Goal: Task Accomplishment & Management: Complete application form

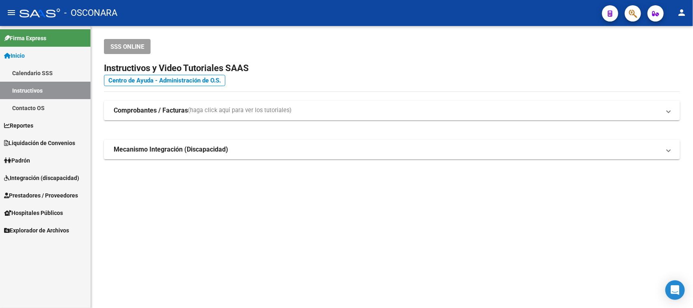
click at [24, 191] on span "Prestadores / Proveedores" at bounding box center [41, 195] width 74 height 9
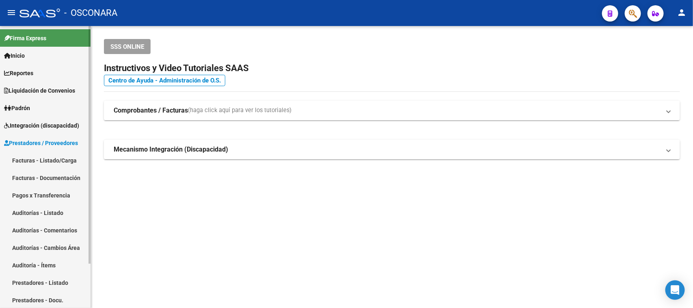
click at [57, 163] on link "Facturas - Listado/Carga" at bounding box center [45, 159] width 91 height 17
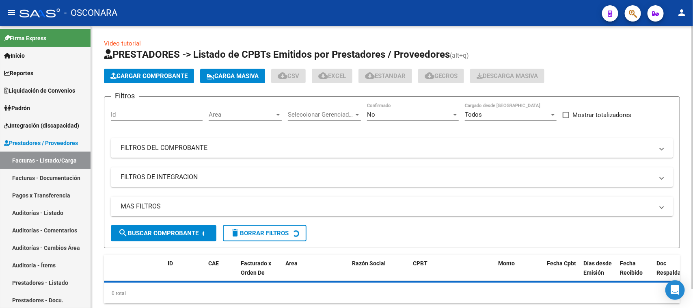
click at [286, 138] on mat-expansion-panel-header "FILTROS DEL COMPROBANTE" at bounding box center [392, 147] width 562 height 19
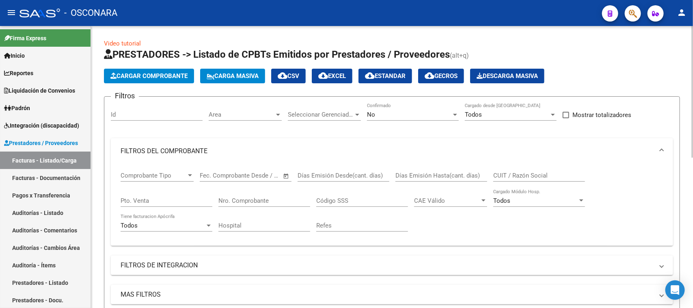
click at [518, 170] on div "CUIT / Razón Social" at bounding box center [539, 172] width 92 height 17
type input "27304102085"
click at [392, 108] on div "No Confirmado" at bounding box center [413, 111] width 92 height 17
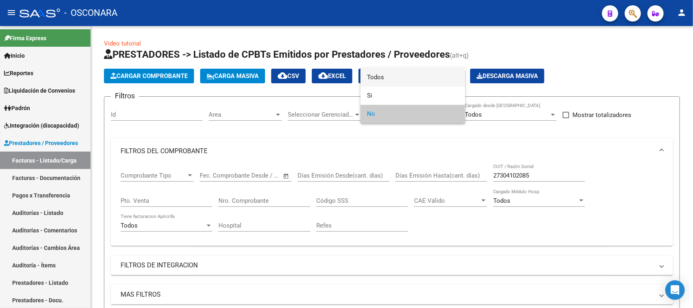
click at [388, 73] on span "Todos" at bounding box center [413, 77] width 92 height 18
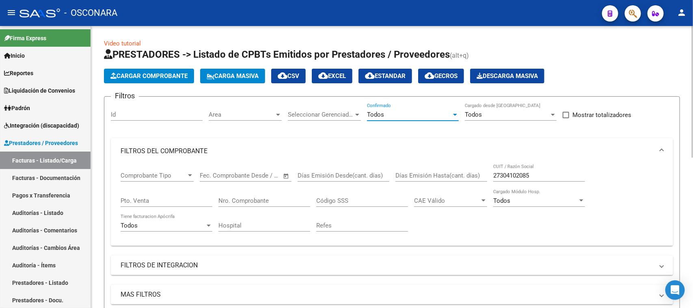
click at [543, 168] on div "27304102085 CUIT / Razón Social" at bounding box center [539, 172] width 92 height 17
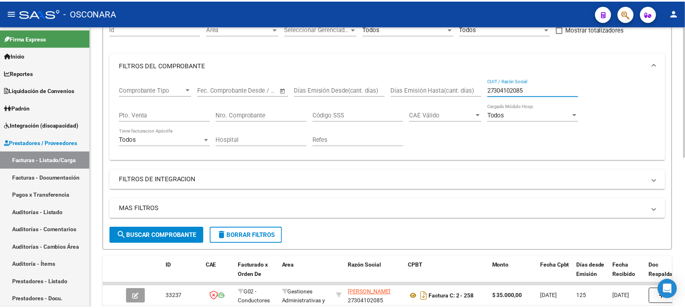
scroll to position [254, 0]
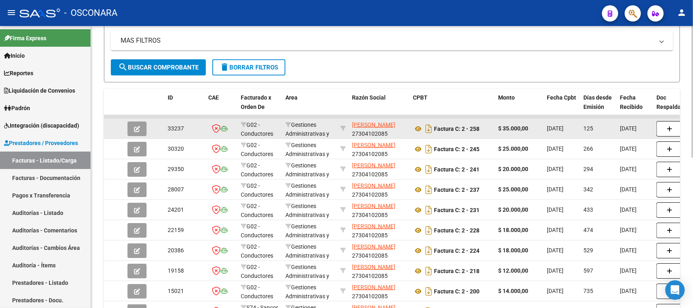
click at [139, 122] on button "button" at bounding box center [136, 128] width 19 height 15
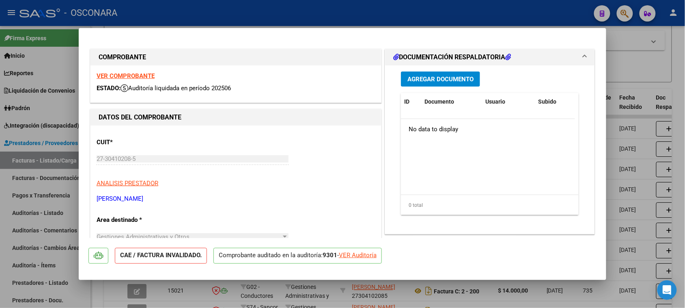
click at [366, 256] on div "VER Auditoría" at bounding box center [358, 254] width 38 height 9
type input "$ 0,00"
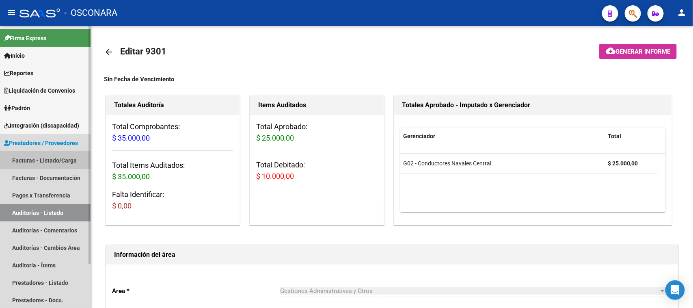
click at [39, 161] on link "Facturas - Listado/Carga" at bounding box center [45, 159] width 91 height 17
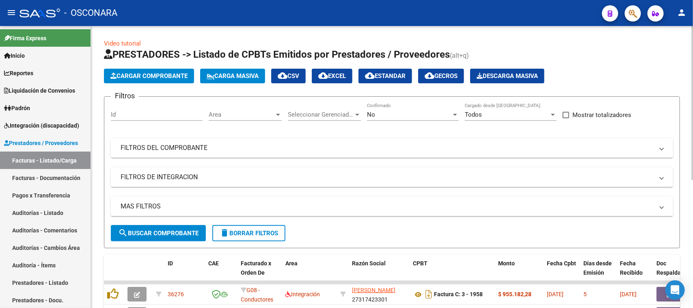
click at [122, 76] on span "Cargar Comprobante" at bounding box center [148, 75] width 77 height 7
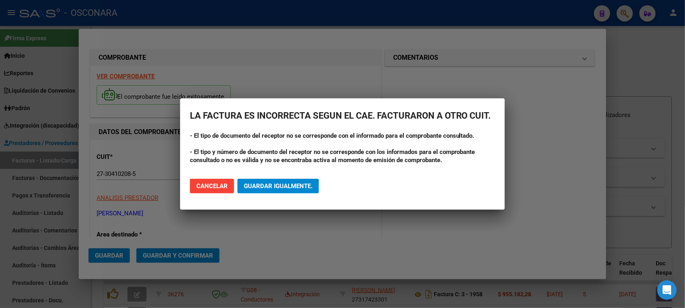
click at [283, 183] on span "Guardar igualmente." at bounding box center [278, 185] width 69 height 7
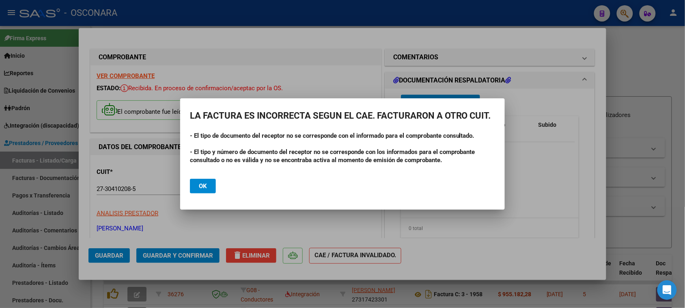
click at [200, 195] on mat-dialog-actions "Ok" at bounding box center [342, 186] width 305 height 28
click at [203, 188] on span "Ok" at bounding box center [203, 185] width 8 height 7
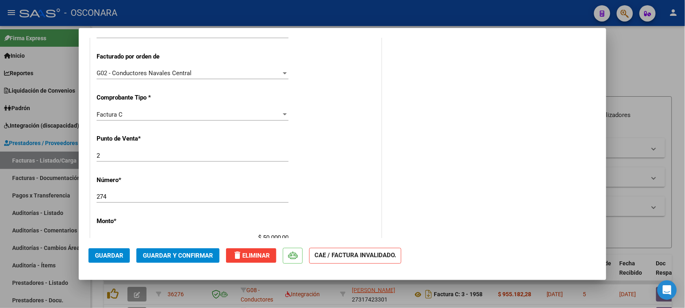
scroll to position [406, 0]
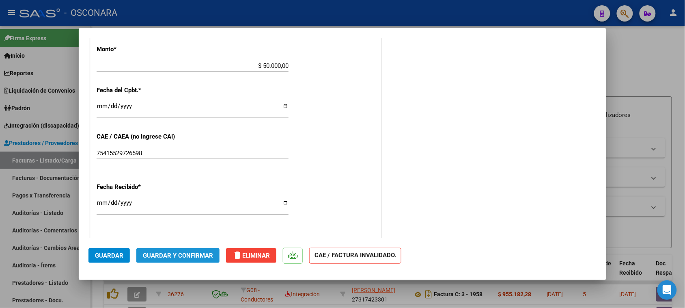
click at [155, 257] on span "Guardar y Confirmar" at bounding box center [178, 255] width 70 height 7
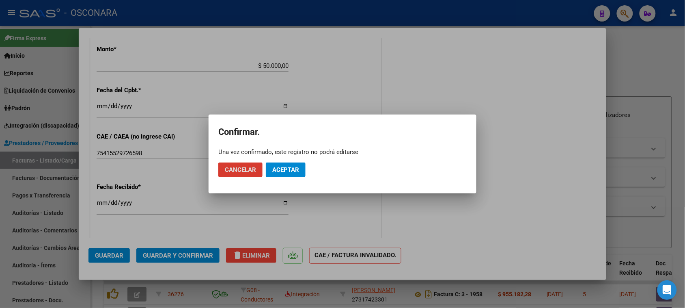
click at [295, 169] on span "Aceptar" at bounding box center [285, 169] width 27 height 7
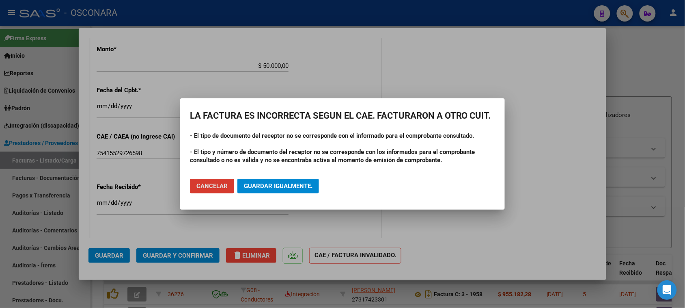
click at [275, 189] on span "Guardar igualmente." at bounding box center [278, 185] width 69 height 7
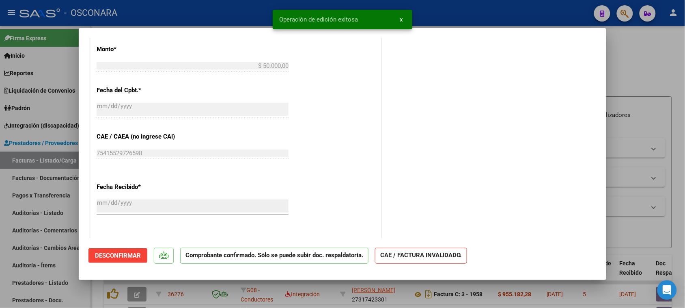
click at [27, 214] on div at bounding box center [342, 154] width 685 height 308
type input "$ 0,00"
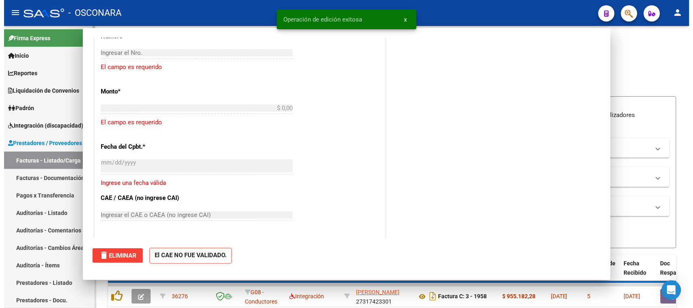
scroll to position [434, 0]
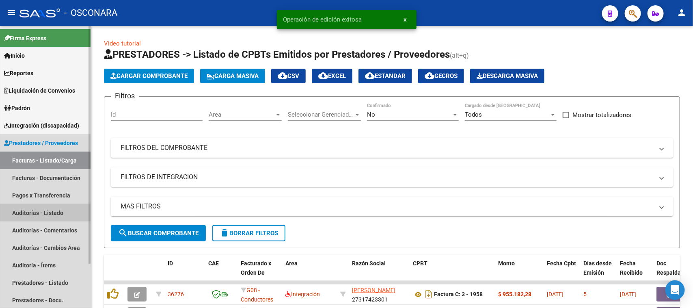
click at [32, 212] on link "Auditorías - Listado" at bounding box center [45, 212] width 91 height 17
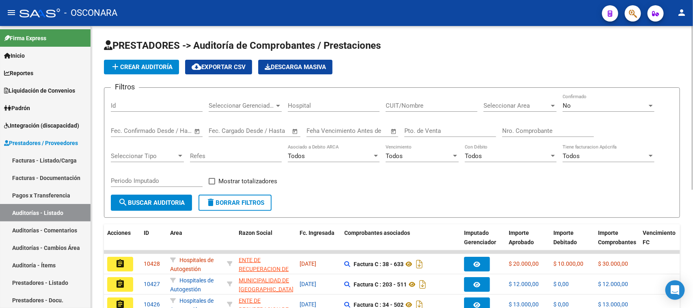
click at [138, 72] on button "add Crear Auditoría" at bounding box center [141, 67] width 75 height 15
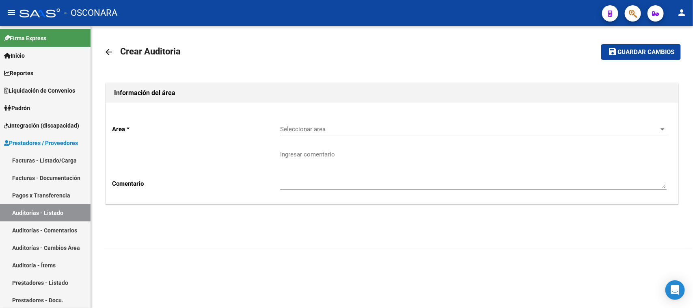
click at [315, 127] on span "Seleccionar area" at bounding box center [469, 128] width 379 height 7
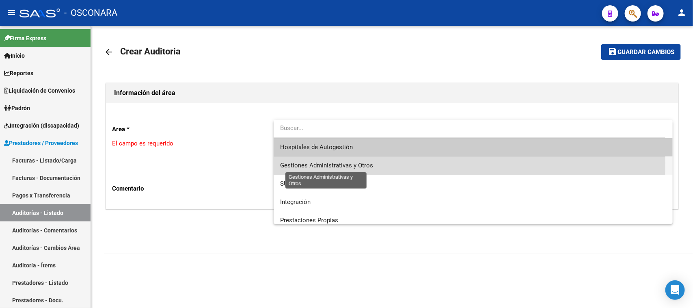
click at [311, 163] on span "Gestiones Administrativas y Otros" at bounding box center [326, 165] width 93 height 7
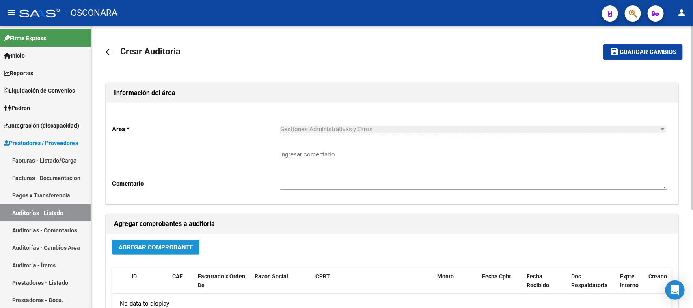
click at [152, 248] on span "Agregar Comprobante" at bounding box center [156, 247] width 74 height 7
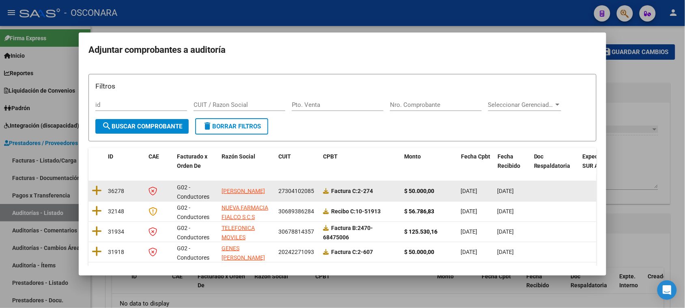
click at [105, 190] on datatable-body-cell "36278" at bounding box center [125, 191] width 41 height 20
click at [100, 190] on icon at bounding box center [97, 190] width 10 height 11
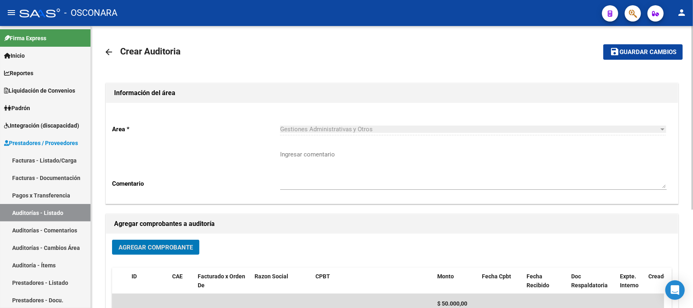
click at [648, 53] on span "Guardar cambios" at bounding box center [647, 52] width 57 height 7
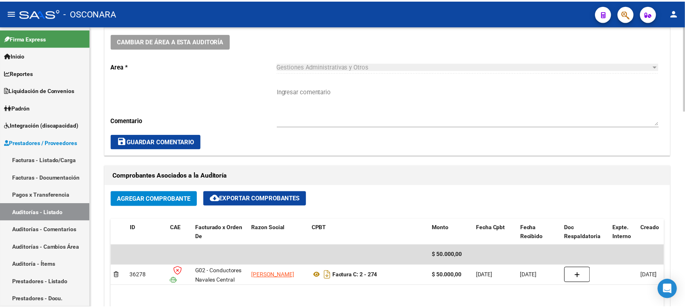
scroll to position [406, 0]
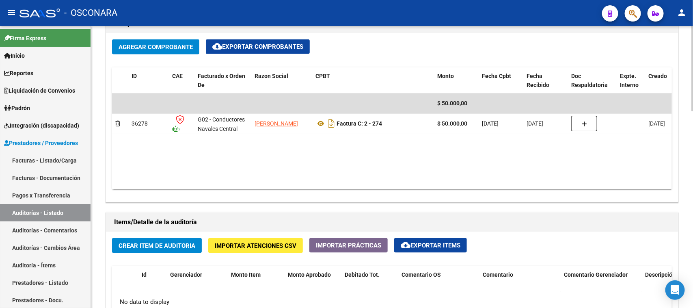
click at [140, 249] on button "Crear Item de Auditoria" at bounding box center [157, 245] width 90 height 15
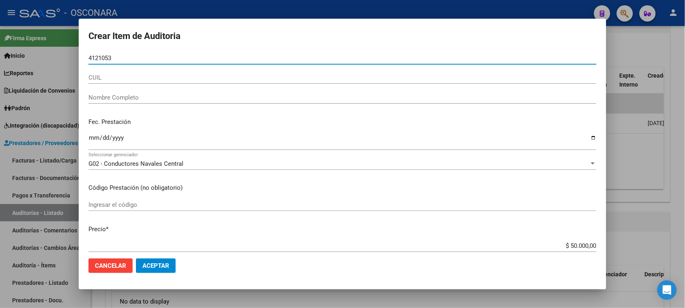
type input "41210539"
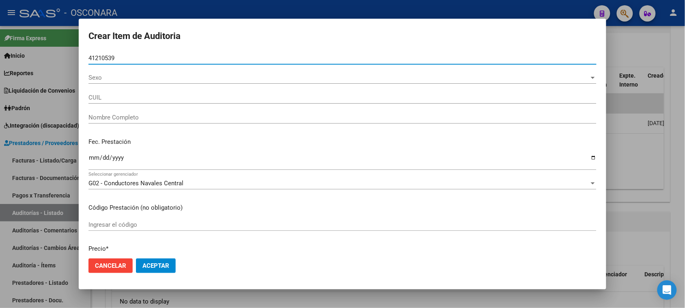
type input "20412105398"
type input "CAPDEBOSCQ [PERSON_NAME]"
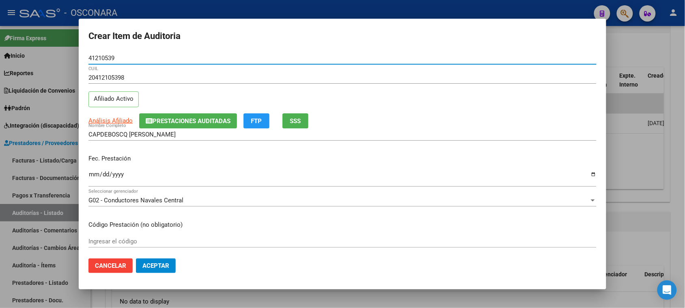
type input "41210539"
click at [93, 173] on input "Ingresar la fecha" at bounding box center [342, 177] width 508 height 13
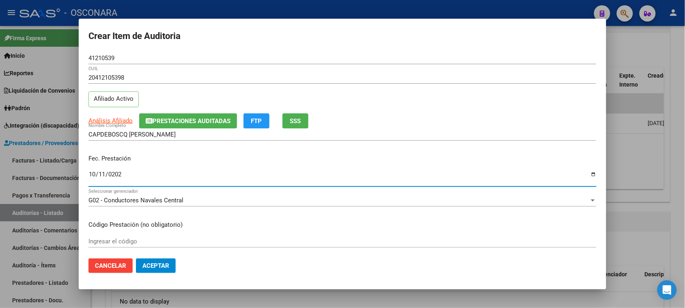
type input "[DATE]"
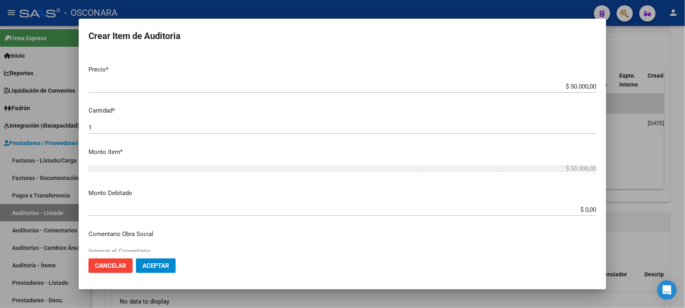
scroll to position [254, 0]
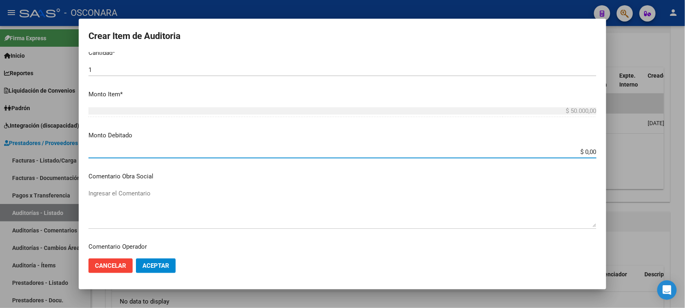
drag, startPoint x: 578, startPoint y: 149, endPoint x: 648, endPoint y: 140, distance: 71.2
click at [650, 140] on div "Crear Item de Auditoria 41210539 Nro Documento 20412105398 CUIL Afiliado Activo…" at bounding box center [342, 154] width 685 height 308
type input "$ 25.000,00"
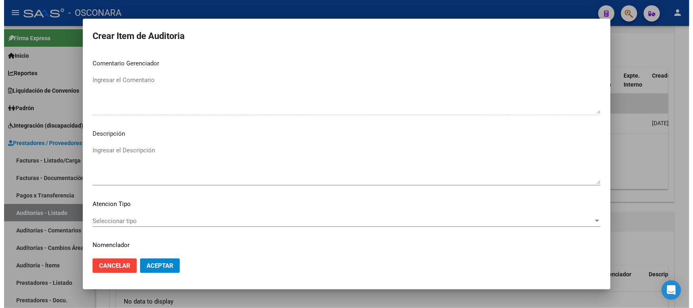
scroll to position [530, 0]
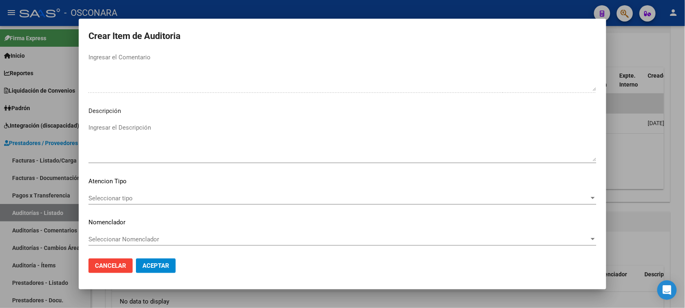
click at [123, 151] on textarea "Ingresar el Descripción" at bounding box center [342, 142] width 508 height 38
click at [180, 130] on textarea "REINTEGRO IC PSIQUIATRIA" at bounding box center [342, 142] width 508 height 38
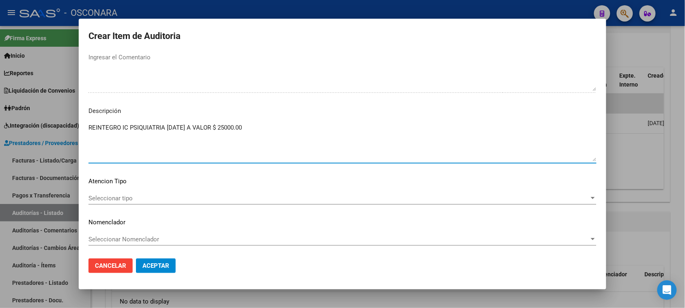
type textarea "REINTEGRO IC PSIQUIATRIA [DATE] A VALOR $ 25000.00"
click at [140, 202] on div "Seleccionar tipo Seleccionar tipo" at bounding box center [342, 198] width 508 height 12
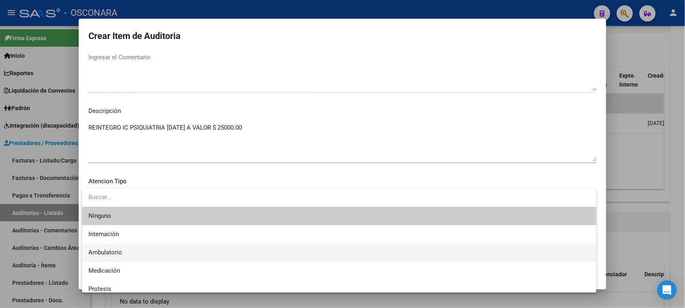
click at [90, 252] on span "Ambulatorio" at bounding box center [105, 251] width 34 height 7
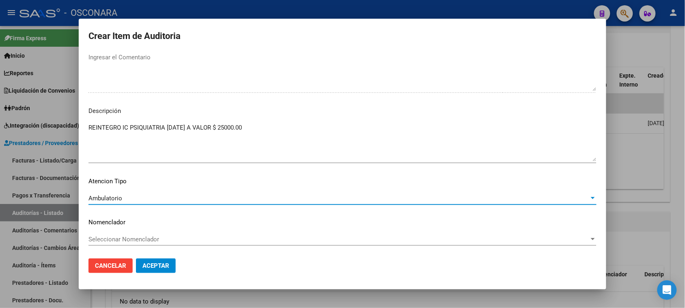
click at [157, 266] on span "Aceptar" at bounding box center [155, 265] width 27 height 7
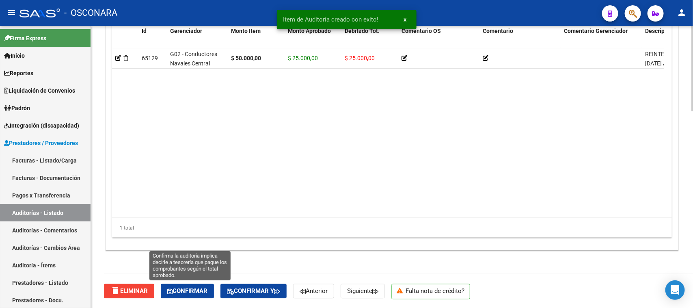
click at [187, 295] on button "Confirmar" at bounding box center [187, 291] width 53 height 15
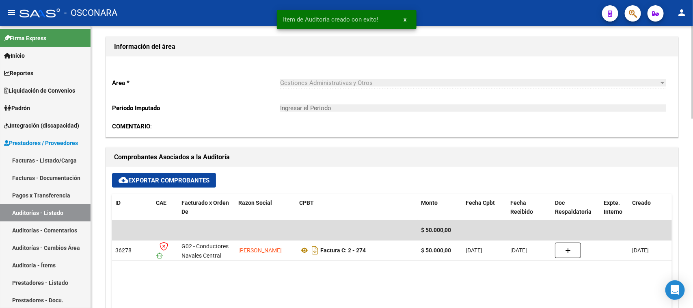
type input "202510"
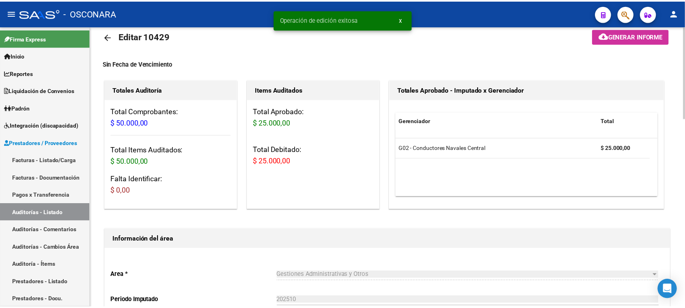
scroll to position [0, 0]
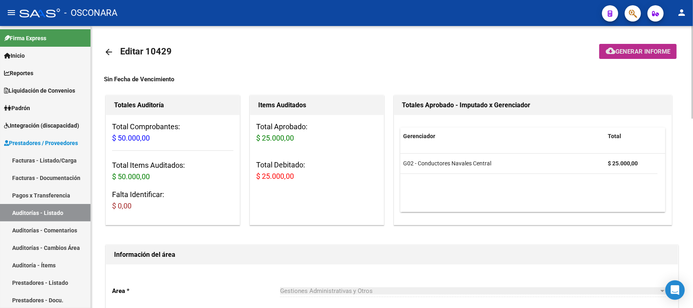
click at [631, 48] on span "Generar informe" at bounding box center [642, 51] width 55 height 7
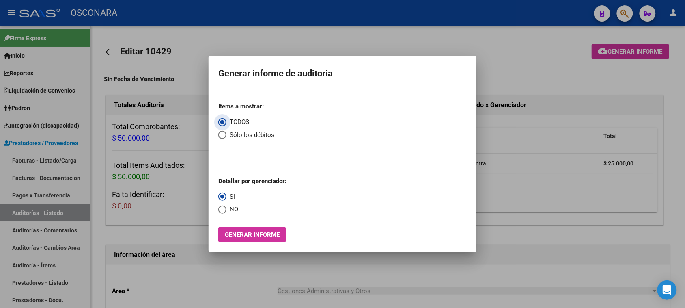
click at [252, 228] on button "Generar informe" at bounding box center [252, 234] width 68 height 15
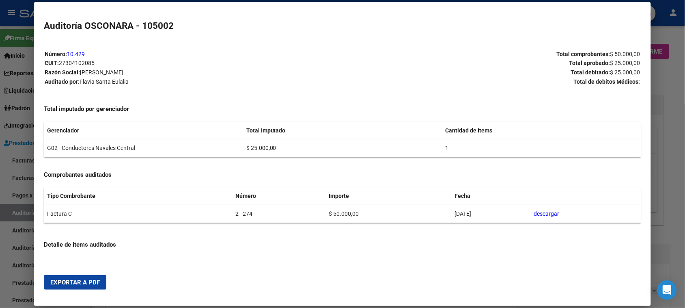
click at [664, 35] on div at bounding box center [342, 154] width 685 height 308
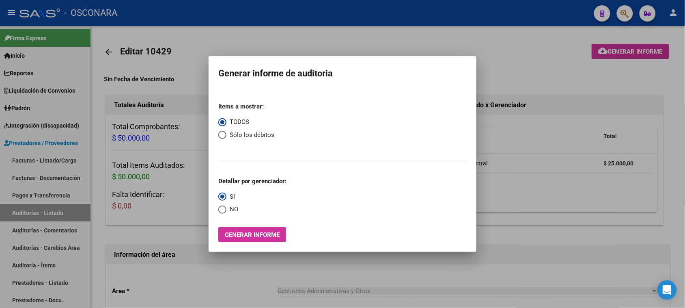
click at [631, 17] on div at bounding box center [342, 154] width 685 height 308
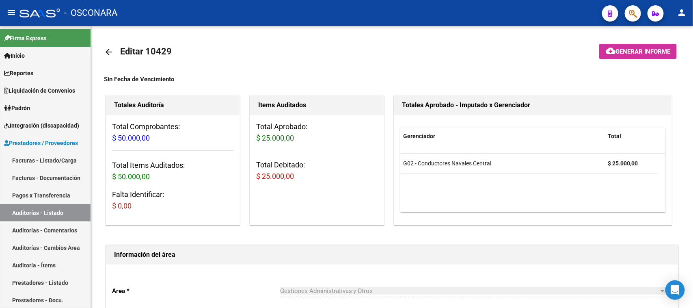
click at [627, 17] on button "button" at bounding box center [633, 13] width 16 height 16
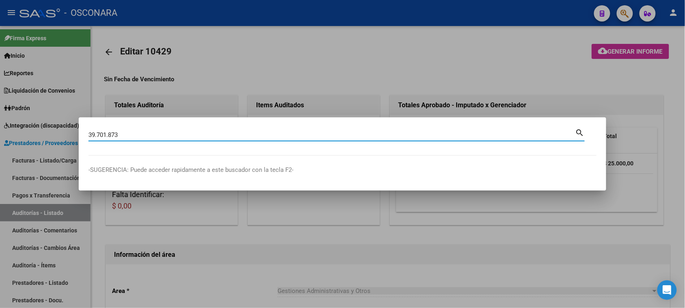
click at [108, 134] on input "39.701.873" at bounding box center [331, 134] width 487 height 7
click at [95, 133] on input "39.701873" at bounding box center [331, 134] width 487 height 7
type input "39701873"
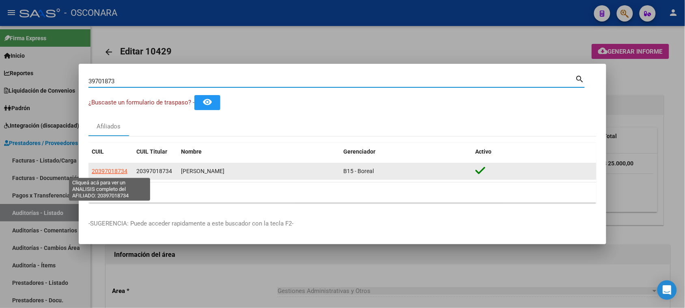
click at [114, 171] on span "20397018734" at bounding box center [110, 171] width 36 height 6
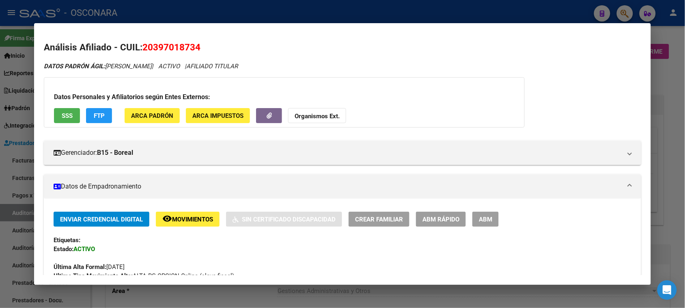
click at [220, 11] on div at bounding box center [342, 154] width 685 height 308
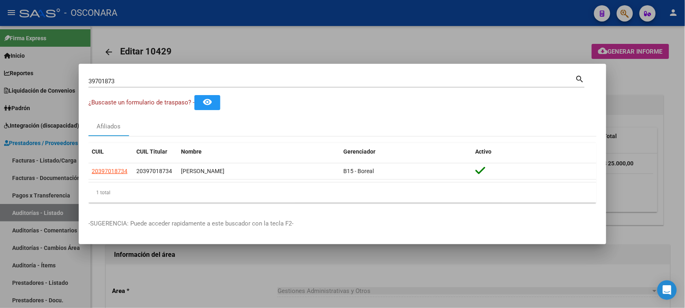
click at [21, 204] on div at bounding box center [342, 154] width 685 height 308
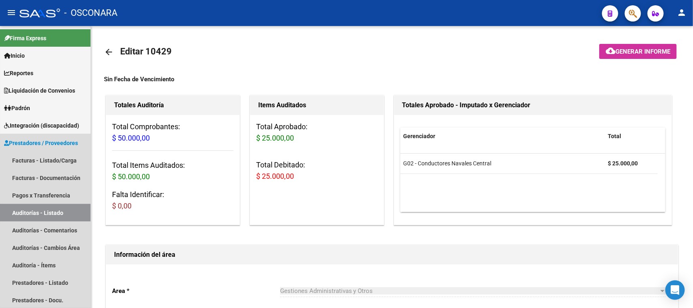
click at [21, 204] on link "Auditorías - Listado" at bounding box center [45, 212] width 91 height 17
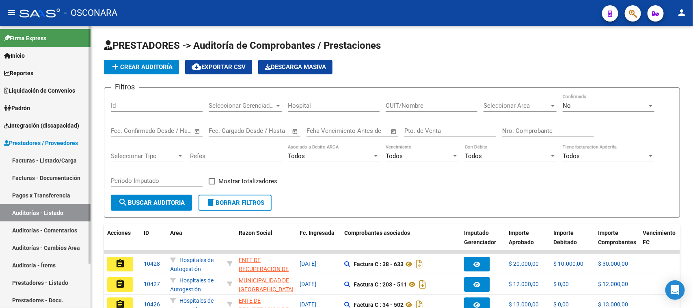
click at [51, 163] on link "Facturas - Listado/Carga" at bounding box center [45, 159] width 91 height 17
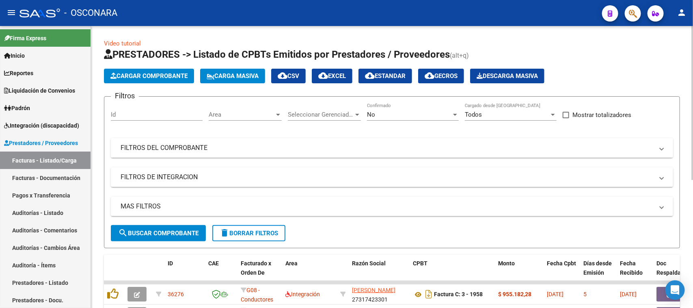
click at [290, 143] on mat-panel-title "FILTROS DEL COMPROBANTE" at bounding box center [387, 147] width 533 height 9
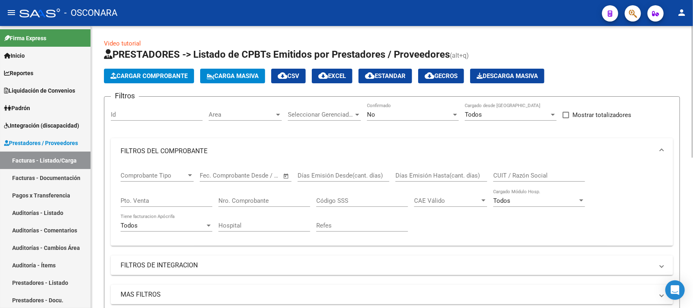
click at [228, 197] on input "Nro. Comprobante" at bounding box center [264, 200] width 92 height 7
type input "274"
click at [197, 202] on input "Pto. Venta" at bounding box center [167, 200] width 92 height 7
type input "2"
click at [434, 114] on div "No" at bounding box center [409, 114] width 84 height 7
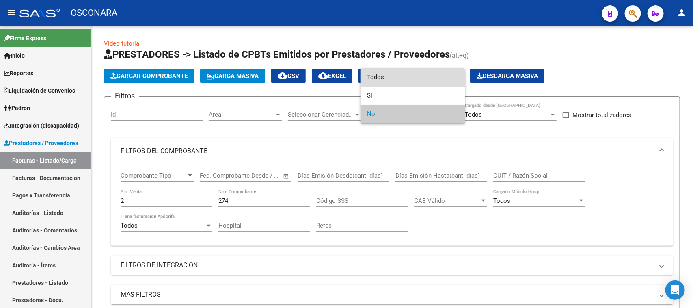
click at [384, 76] on span "Todos" at bounding box center [413, 77] width 92 height 18
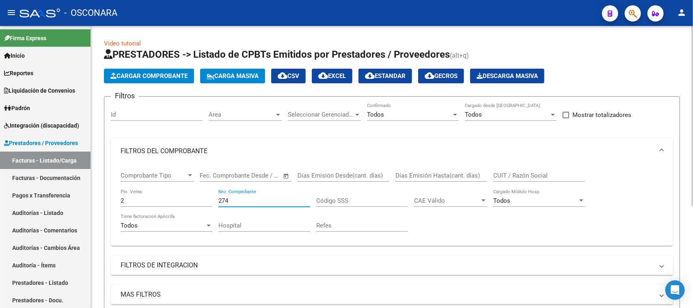
click at [242, 201] on input "274" at bounding box center [264, 200] width 92 height 7
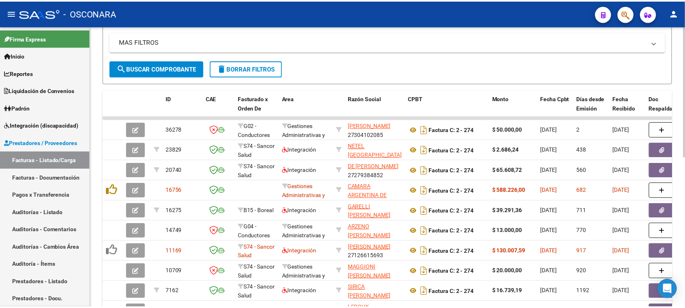
scroll to position [254, 0]
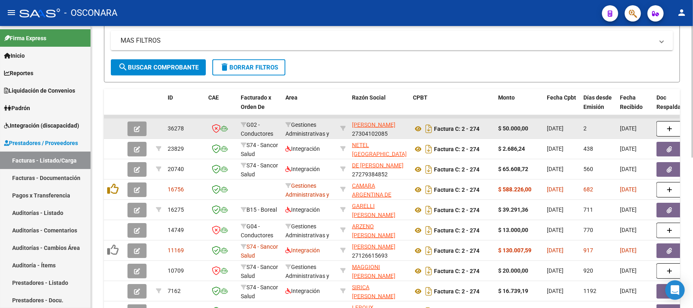
type input "272"
click at [131, 132] on button "button" at bounding box center [136, 128] width 19 height 15
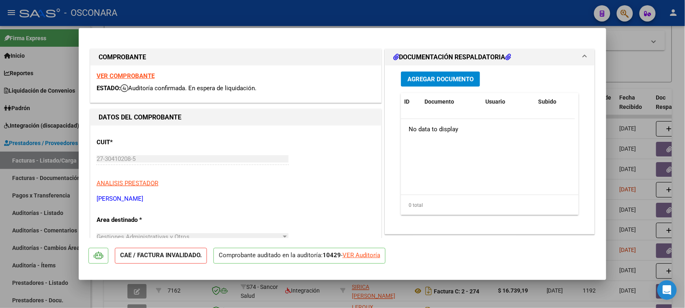
click at [362, 257] on div "VER Auditoría" at bounding box center [362, 254] width 38 height 9
type input "$ 0,00"
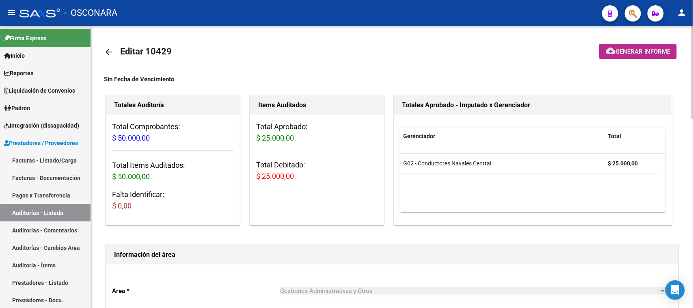
click at [630, 44] on button "cloud_download Generar informe" at bounding box center [638, 51] width 78 height 15
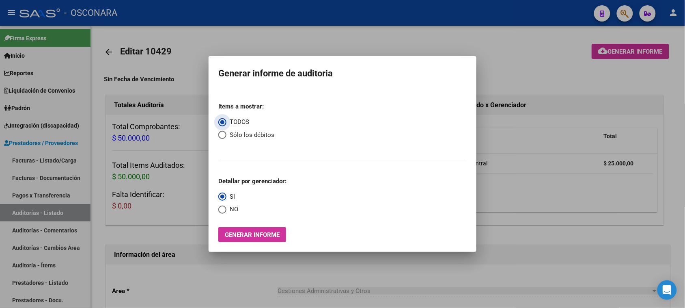
click at [244, 232] on span "Generar informe" at bounding box center [252, 234] width 55 height 7
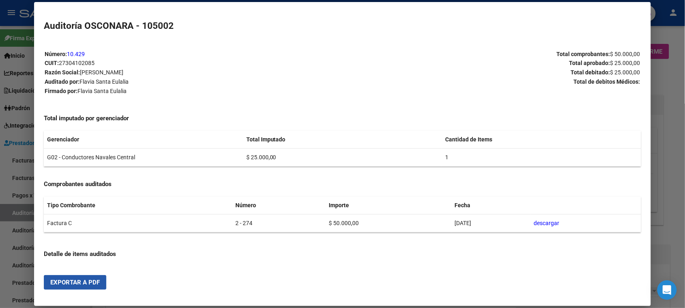
click at [68, 288] on button "Exportar a PDF" at bounding box center [75, 282] width 63 height 15
